Goal: Task Accomplishment & Management: Use online tool/utility

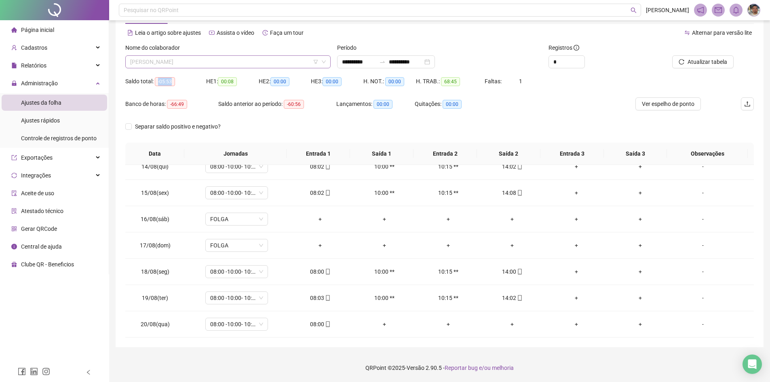
scroll to position [104, 0]
click at [291, 58] on span "[PERSON_NAME]" at bounding box center [228, 62] width 196 height 12
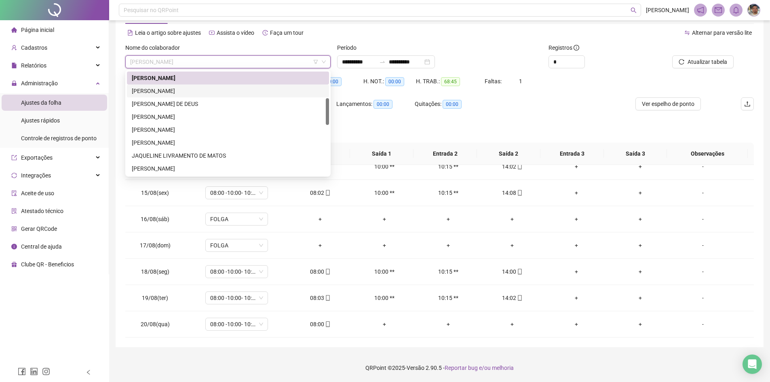
click at [229, 89] on div "[PERSON_NAME]" at bounding box center [228, 91] width 192 height 9
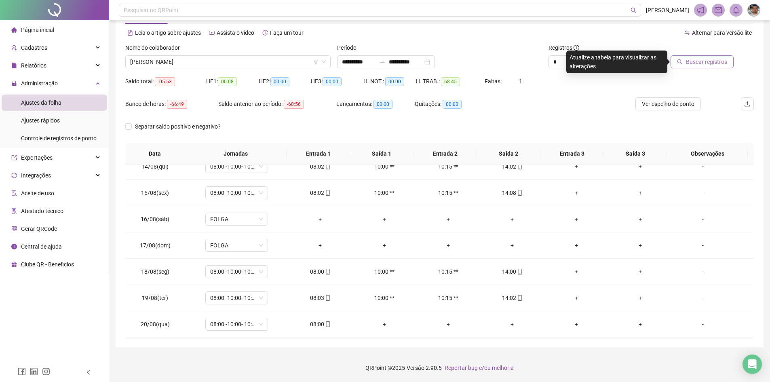
click at [716, 67] on button "Buscar registros" at bounding box center [702, 61] width 63 height 13
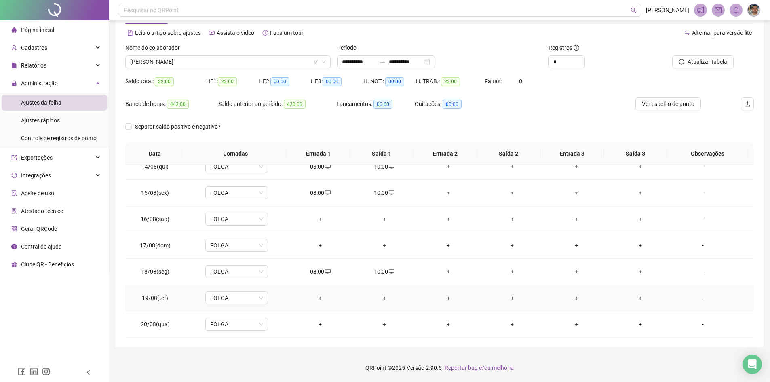
click at [319, 296] on div "+" at bounding box center [320, 298] width 51 height 9
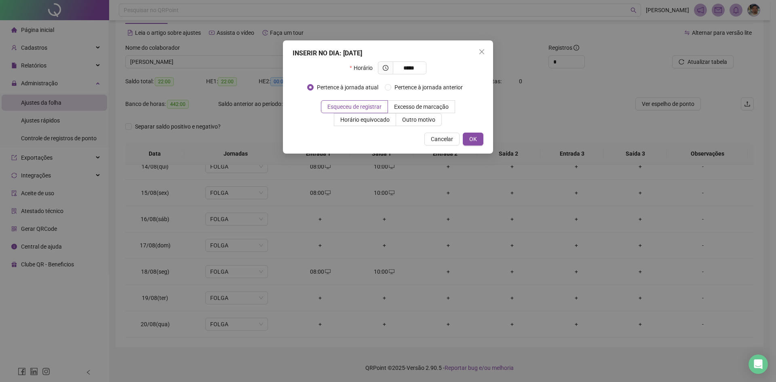
type input "*****"
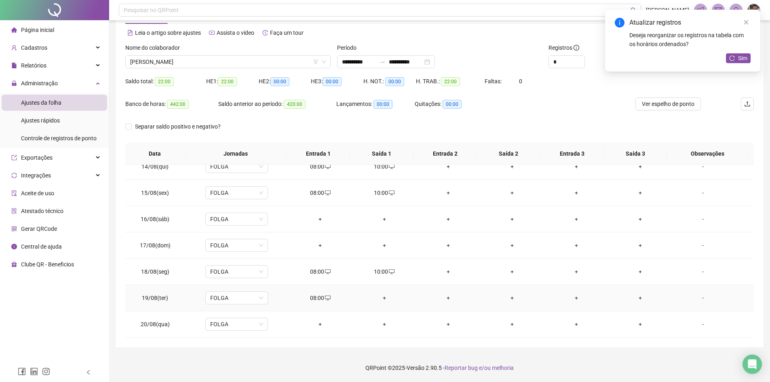
click at [381, 298] on div "+" at bounding box center [384, 298] width 51 height 9
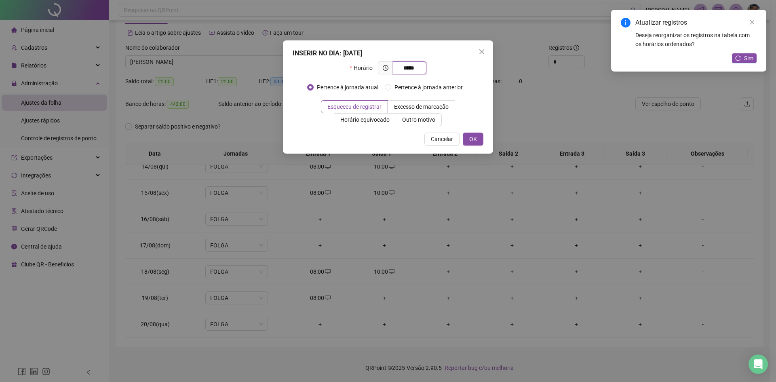
type input "*****"
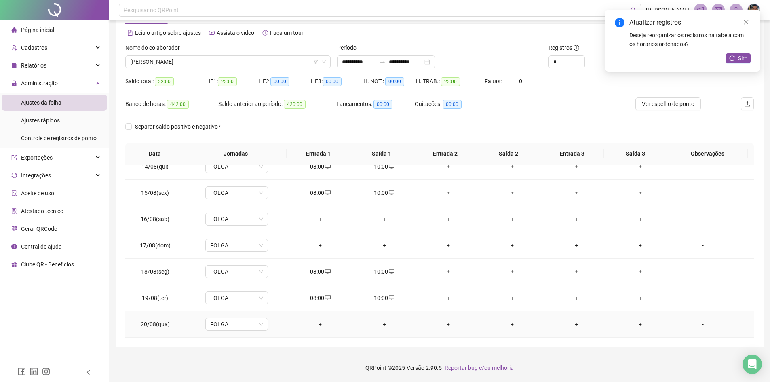
click at [317, 323] on div "+" at bounding box center [320, 324] width 51 height 9
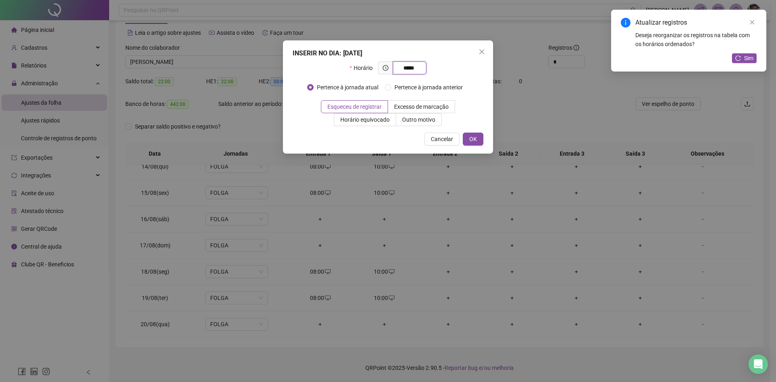
type input "*****"
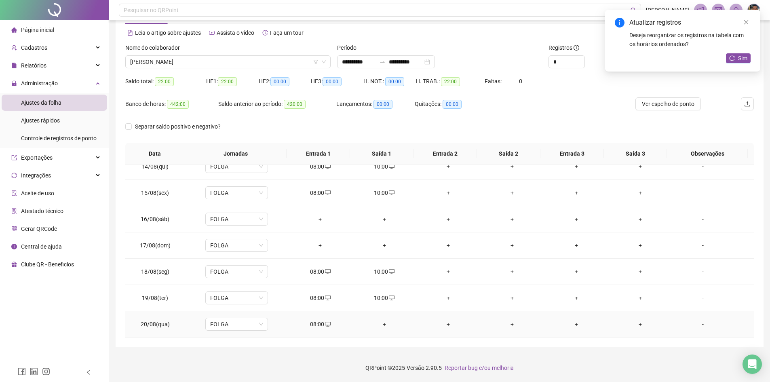
click at [382, 324] on div "+" at bounding box center [384, 324] width 51 height 9
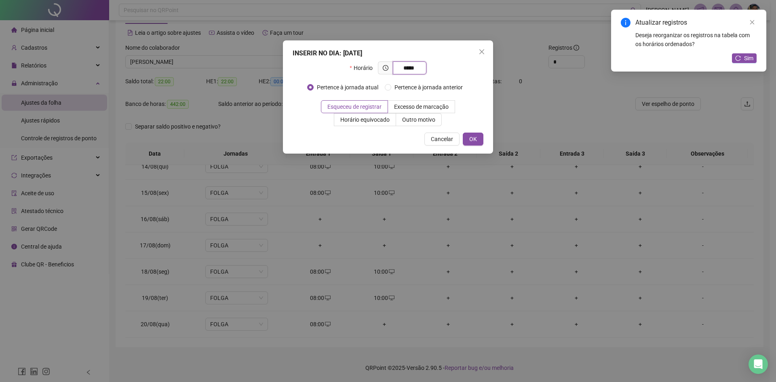
type input "*****"
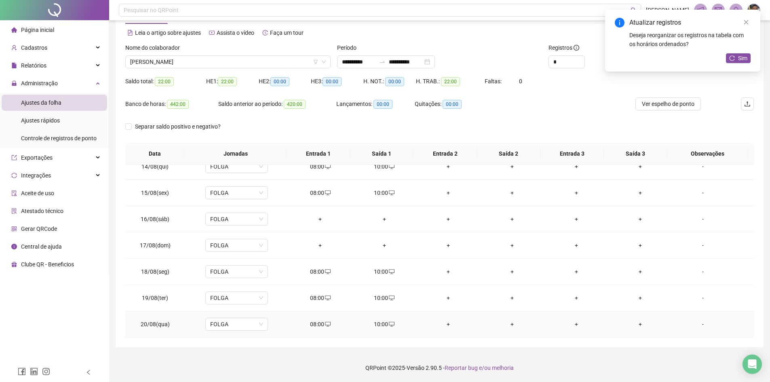
scroll to position [0, 0]
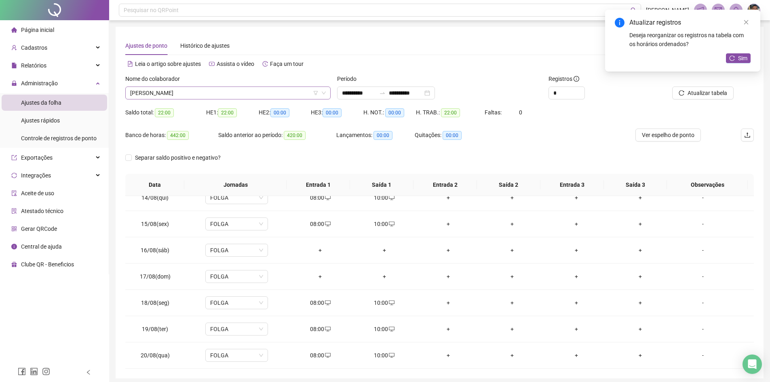
click at [275, 91] on span "[PERSON_NAME]" at bounding box center [228, 93] width 196 height 12
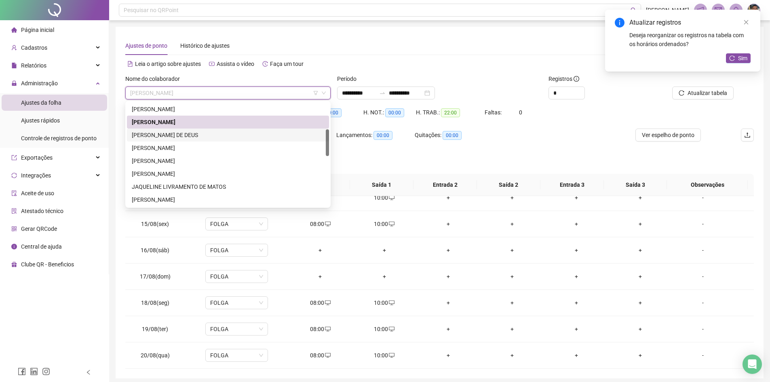
click at [226, 131] on div "[PERSON_NAME] DE DEUS" at bounding box center [228, 135] width 192 height 9
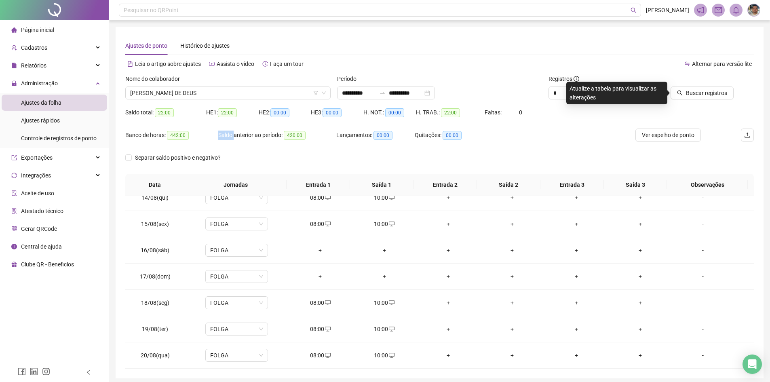
click at [226, 131] on div "Saldo anterior ao período: 420:00" at bounding box center [277, 135] width 118 height 9
click at [697, 95] on span "Buscar registros" at bounding box center [706, 93] width 41 height 9
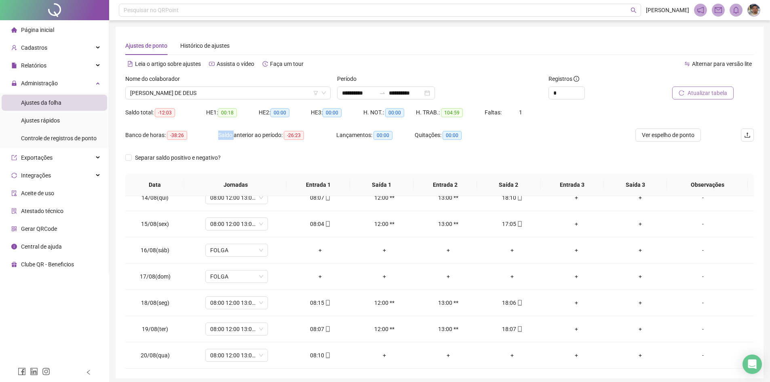
scroll to position [31, 0]
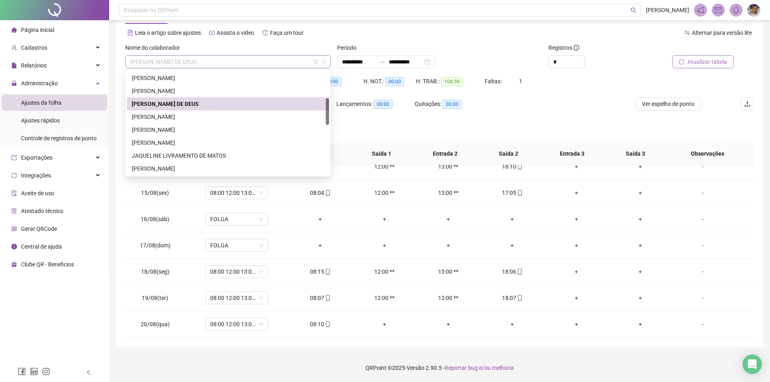
click at [294, 56] on span "[PERSON_NAME] DE DEUS" at bounding box center [228, 62] width 196 height 12
click at [227, 115] on div "[PERSON_NAME]" at bounding box center [228, 116] width 192 height 9
click at [227, 115] on div "Saldo anterior ao período: -26:23" at bounding box center [277, 108] width 118 height 23
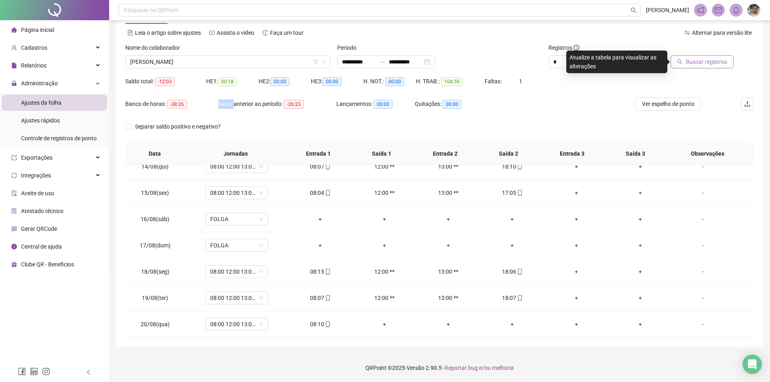
click at [703, 63] on span "Buscar registros" at bounding box center [706, 61] width 41 height 9
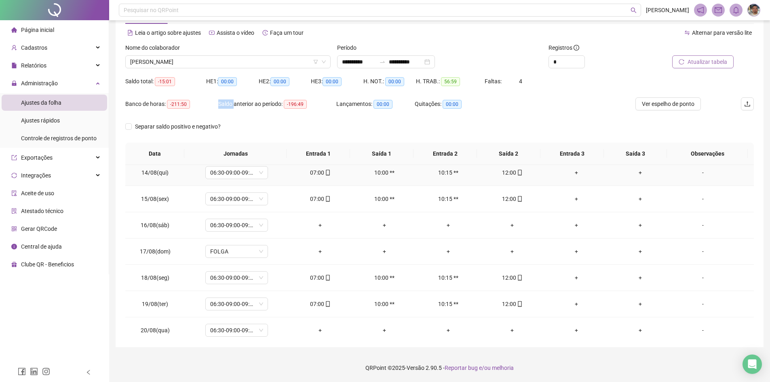
scroll to position [353, 0]
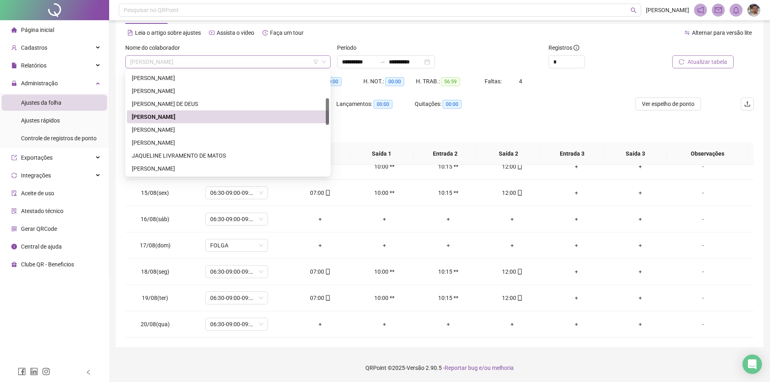
click at [282, 60] on span "[PERSON_NAME]" at bounding box center [228, 62] width 196 height 12
click at [239, 126] on div "[PERSON_NAME]" at bounding box center [228, 129] width 192 height 9
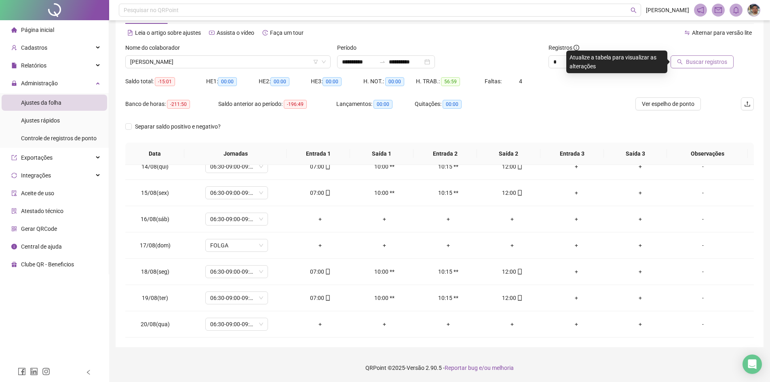
click at [239, 126] on div "Separar saldo positivo e negativo?" at bounding box center [183, 126] width 117 height 9
click at [697, 61] on span "Buscar registros" at bounding box center [706, 61] width 41 height 9
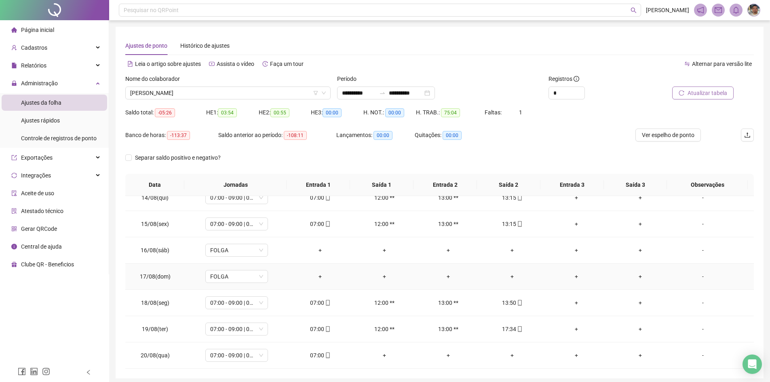
scroll to position [31, 0]
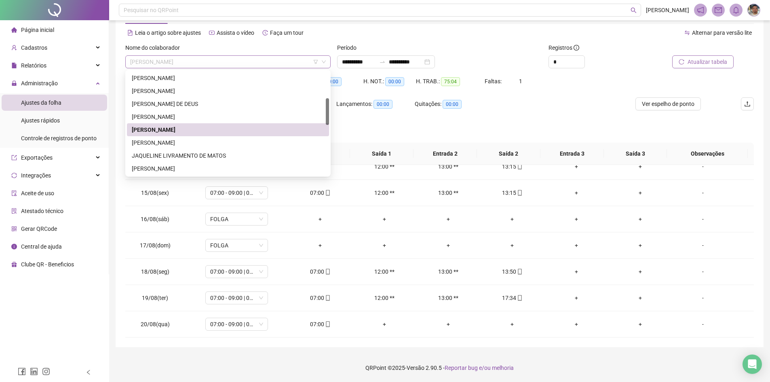
click at [307, 62] on span "[PERSON_NAME]" at bounding box center [228, 62] width 196 height 12
click at [224, 142] on div "[PERSON_NAME]" at bounding box center [228, 142] width 192 height 9
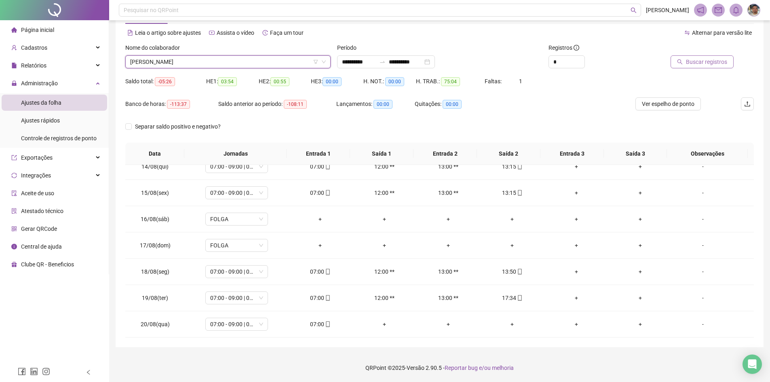
click at [224, 142] on div "Separar saldo positivo e negativo?" at bounding box center [183, 131] width 117 height 23
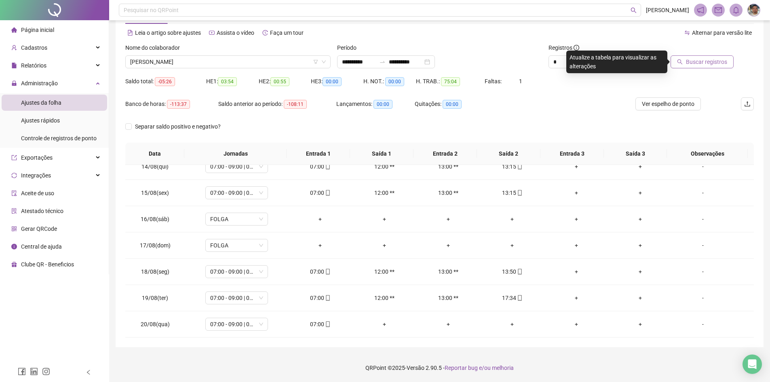
click at [703, 63] on span "Buscar registros" at bounding box center [706, 61] width 41 height 9
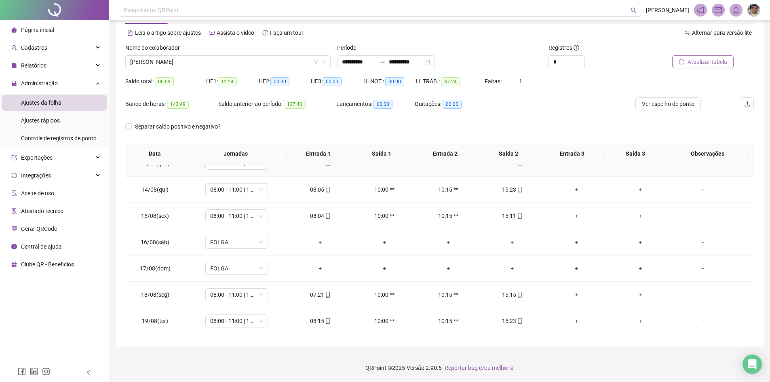
scroll to position [353, 0]
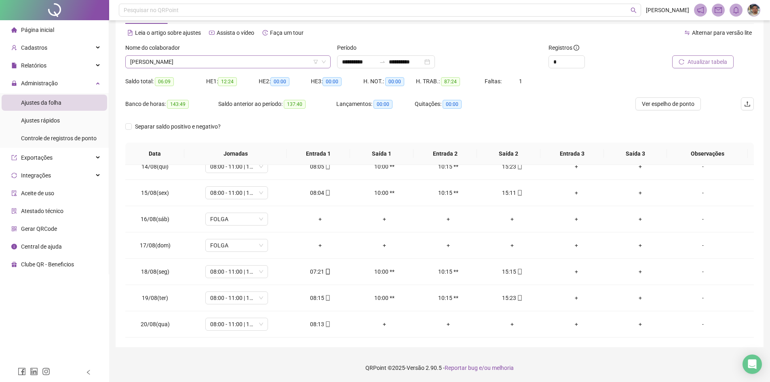
click at [284, 64] on span "[PERSON_NAME]" at bounding box center [228, 62] width 196 height 12
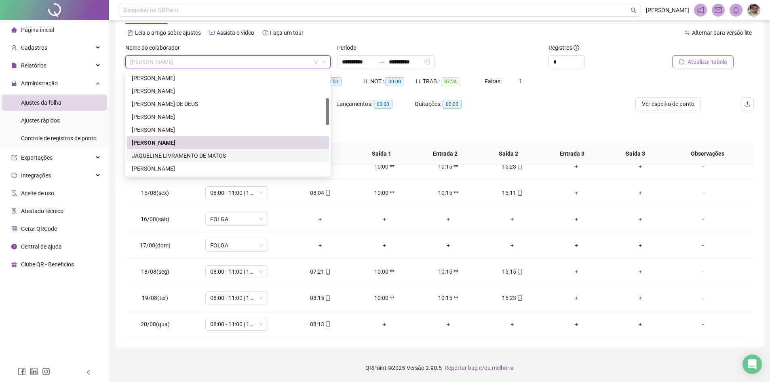
click at [198, 152] on div "JAQUELINE LIVRAMENTO DE MATOS" at bounding box center [228, 155] width 192 height 9
click at [198, 152] on th "Jornadas" at bounding box center [235, 154] width 102 height 22
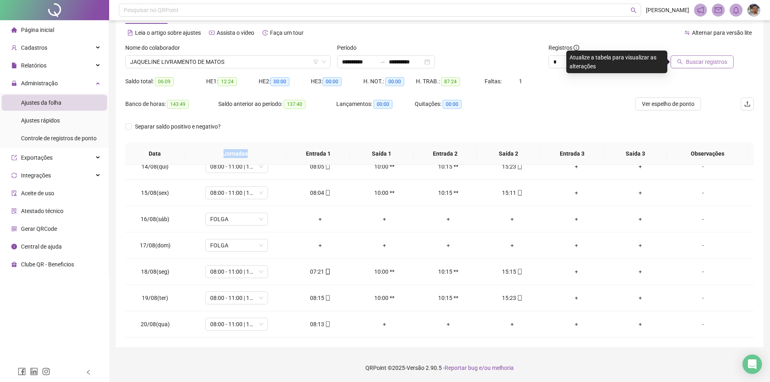
click at [683, 62] on icon "search" at bounding box center [680, 61] width 5 height 5
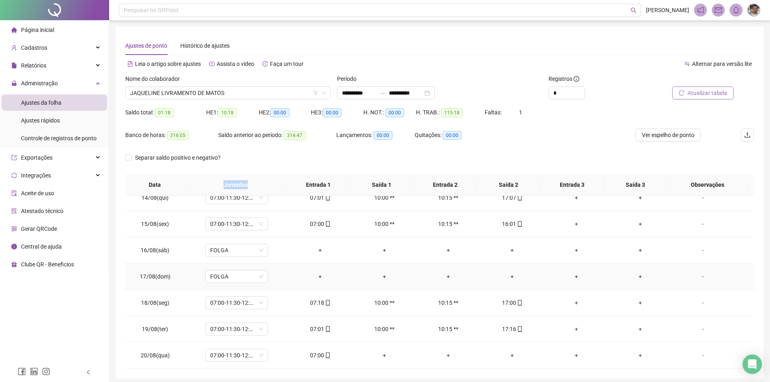
scroll to position [31, 0]
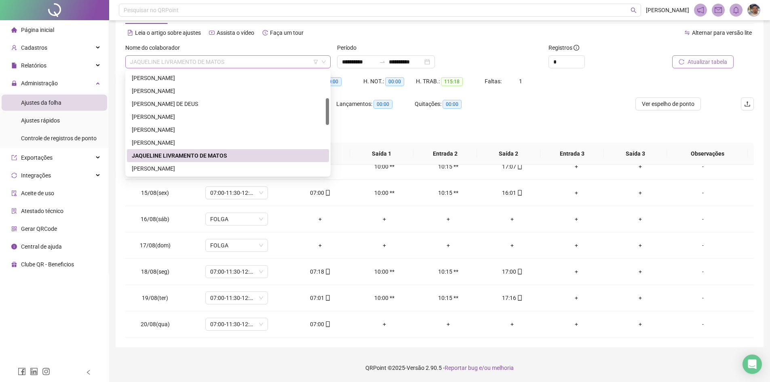
click at [258, 63] on span "JAQUELINE LIVRAMENTO DE MATOS" at bounding box center [228, 62] width 196 height 12
click at [205, 166] on div "[PERSON_NAME]" at bounding box center [228, 168] width 192 height 9
click at [205, 166] on div "07:00-11:30-12:30-17:00" at bounding box center [236, 166] width 63 height 13
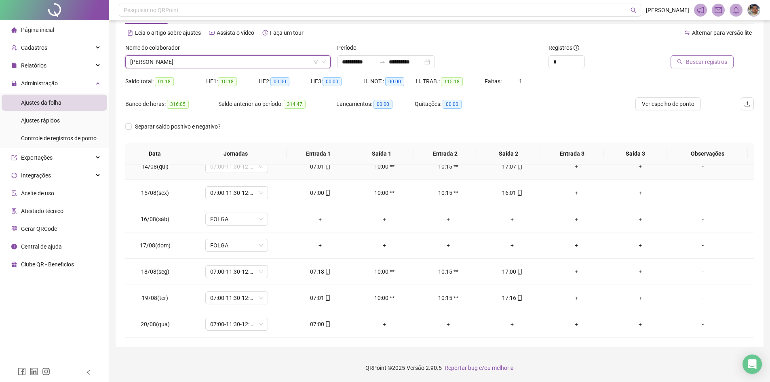
scroll to position [349, 0]
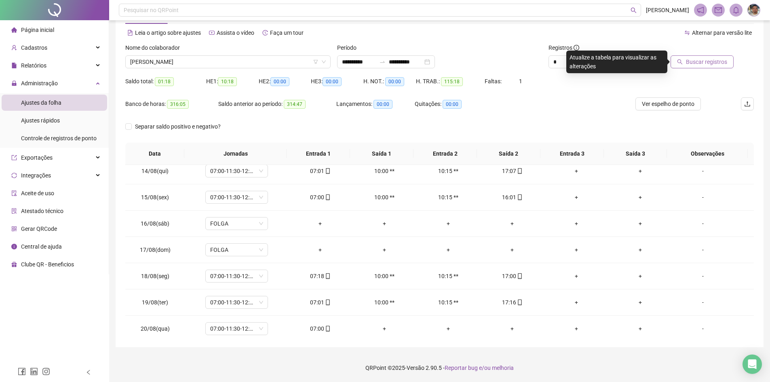
click at [706, 63] on span "Buscar registros" at bounding box center [706, 61] width 41 height 9
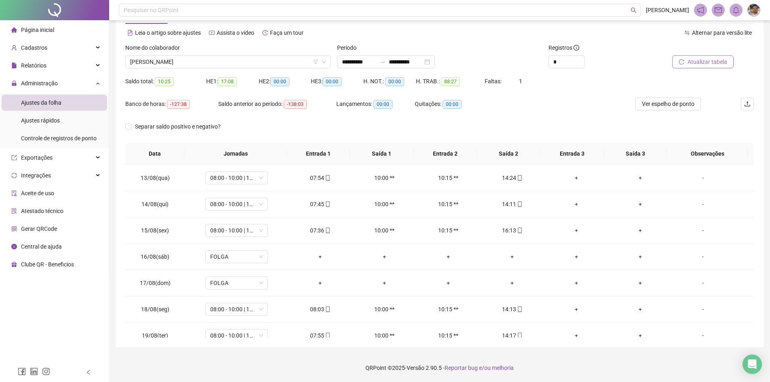
scroll to position [353, 0]
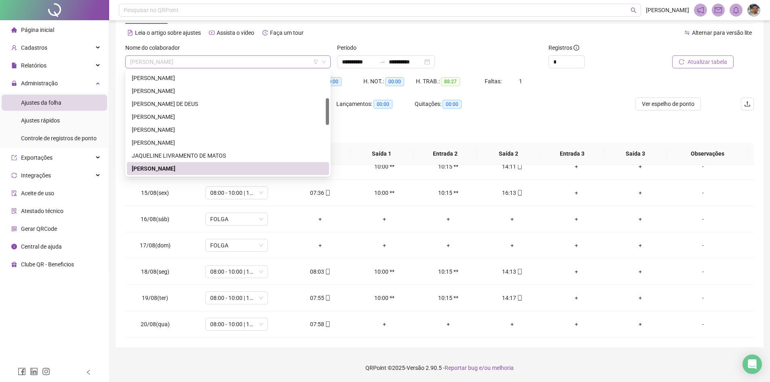
click at [248, 60] on span "[PERSON_NAME]" at bounding box center [228, 62] width 196 height 12
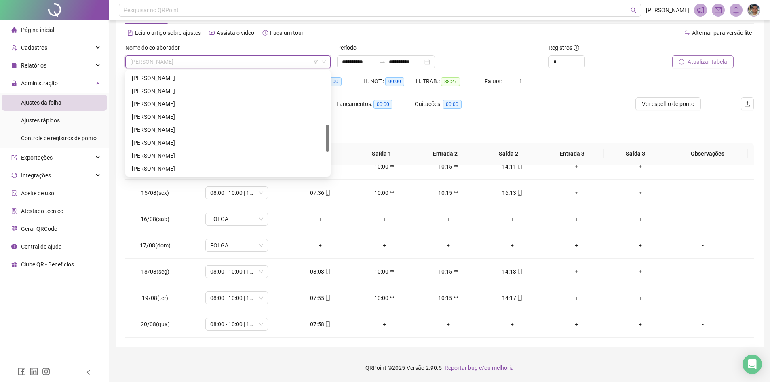
scroll to position [207, 0]
click at [220, 76] on div "[PERSON_NAME]" at bounding box center [228, 77] width 192 height 9
click at [220, 76] on div "HE 1: 17:08" at bounding box center [232, 81] width 53 height 13
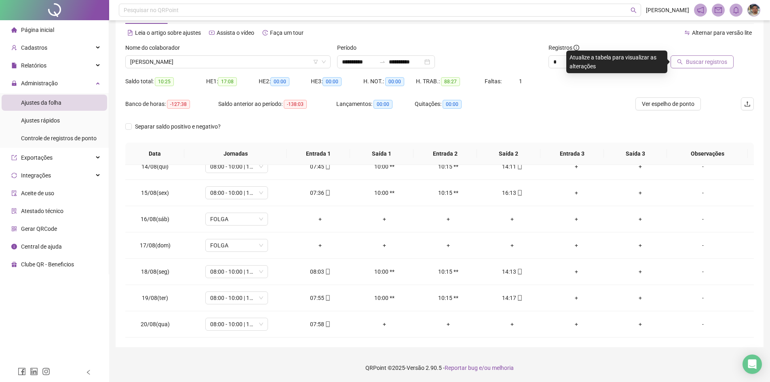
click at [725, 56] on button "Buscar registros" at bounding box center [702, 61] width 63 height 13
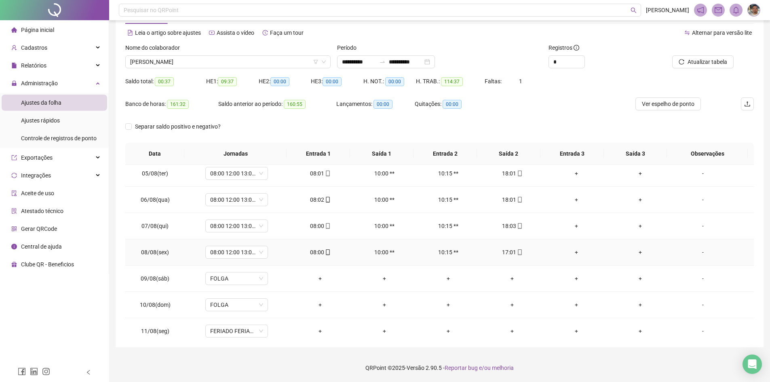
scroll to position [109, 0]
